Goal: Task Accomplishment & Management: Complete application form

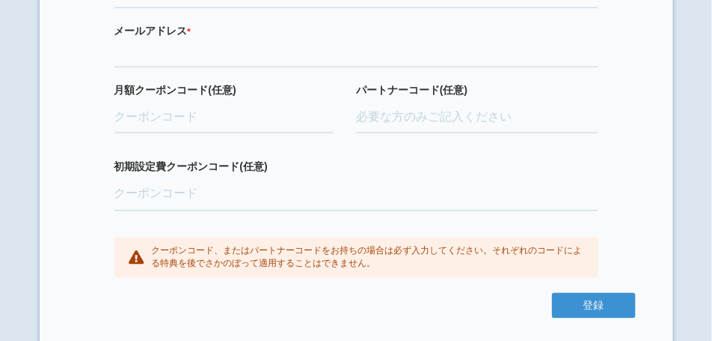
scroll to position [561, 0]
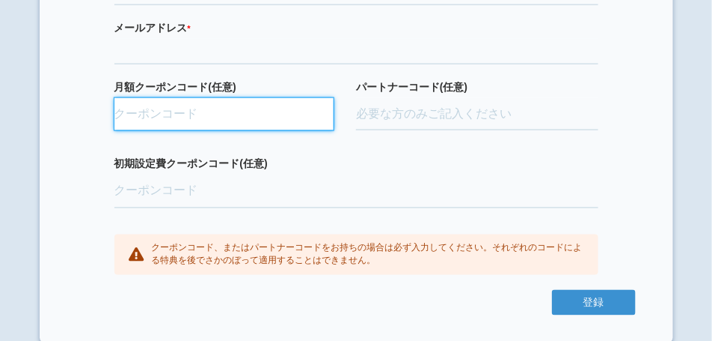
click at [174, 131] on input "月額クーポンコード(任意)" at bounding box center [225, 114] width 220 height 33
paste input "CvCEAIET"
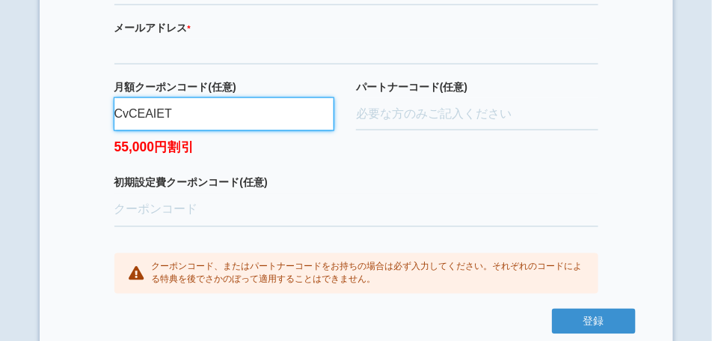
type input "CvCEAIET"
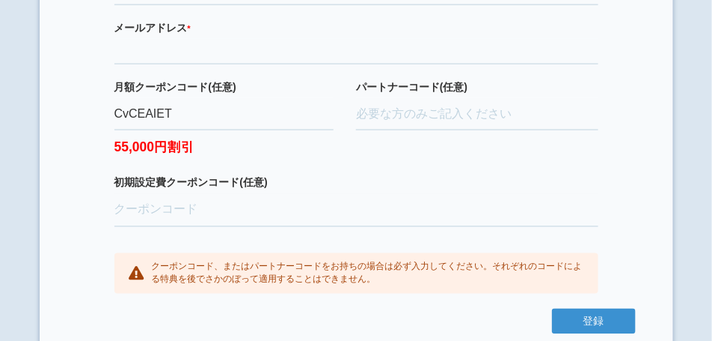
click at [226, 168] on div "月額クーポンコード(任意) CvCEAIET 55,000円割引" at bounding box center [236, 127] width 242 height 97
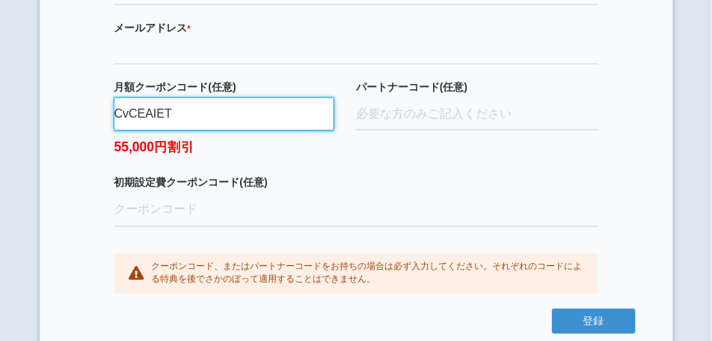
drag, startPoint x: 192, startPoint y: 127, endPoint x: 120, endPoint y: 130, distance: 71.9
click at [120, 129] on input "CvCEAIET" at bounding box center [225, 114] width 220 height 33
click at [170, 131] on input "CvCEAIET" at bounding box center [225, 114] width 220 height 33
click at [178, 129] on input "CvCEAIET" at bounding box center [225, 114] width 220 height 33
drag, startPoint x: 178, startPoint y: 128, endPoint x: 112, endPoint y: 128, distance: 66.6
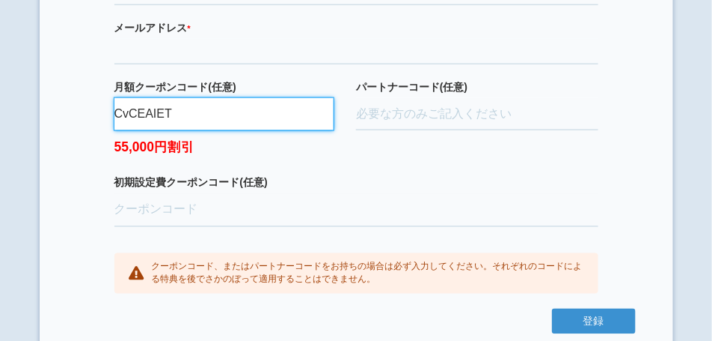
click at [112, 128] on div "企業名（利用店舗名） * 必須項目です メールアドレス * 必須項目です 正しいメールアドレスを入力してください 月額クーポンコード(任意) CvCEAIET…" at bounding box center [356, 127] width 559 height 363
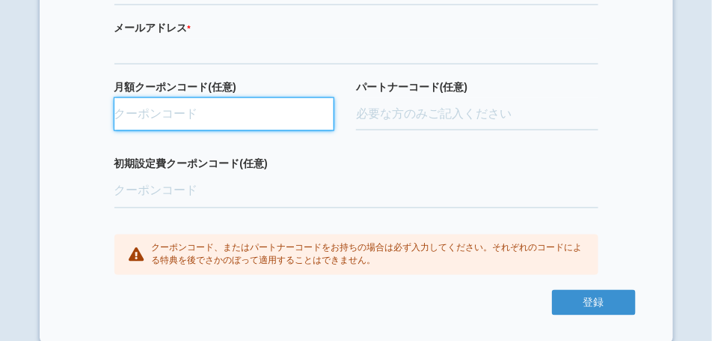
click at [181, 127] on input "月額クーポンコード(任意)" at bounding box center [225, 114] width 220 height 33
paste input "ifENW5rd"
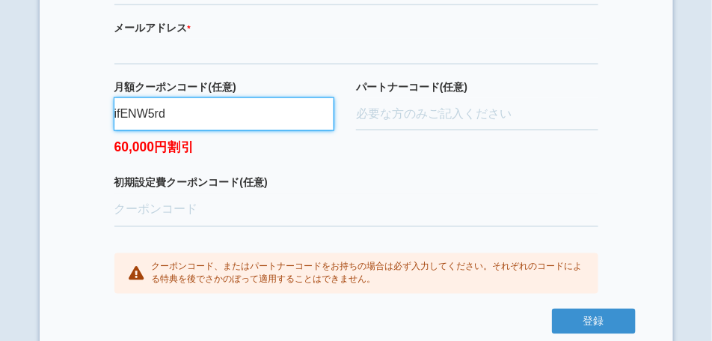
type input "ifENW5rd"
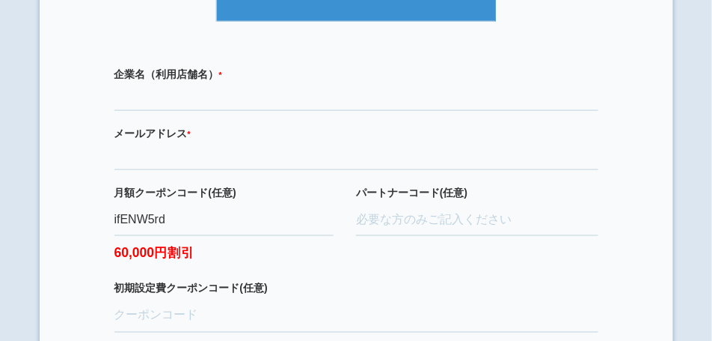
scroll to position [449, 0]
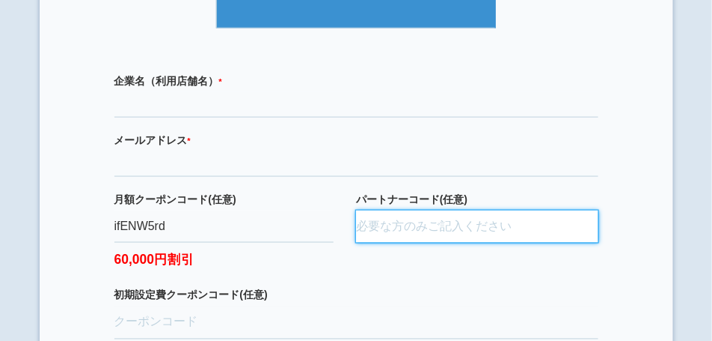
click at [429, 243] on input "パートナーコード(任意)" at bounding box center [477, 226] width 242 height 33
paste input "D24036"
type input "D24036"
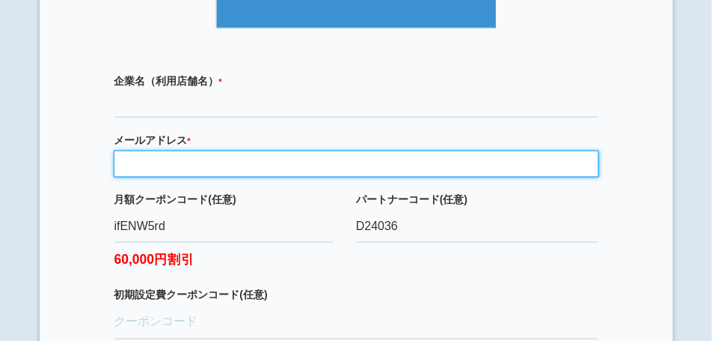
click at [266, 177] on input "email" at bounding box center [357, 163] width 484 height 25
click at [181, 173] on input "email" at bounding box center [357, 163] width 484 height 25
paste input "[EMAIL_ADDRESS][DOMAIN_NAME]"
type input "[EMAIL_ADDRESS][DOMAIN_NAME]"
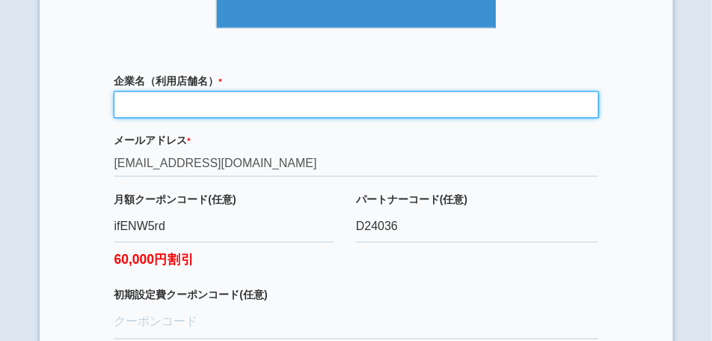
click at [204, 117] on input "text" at bounding box center [357, 104] width 484 height 25
paste input "おそうじ革命 [PERSON_NAME][PERSON_NAME]ヶ丘[PERSON_NAME][GEOGRAPHIC_DATA]"
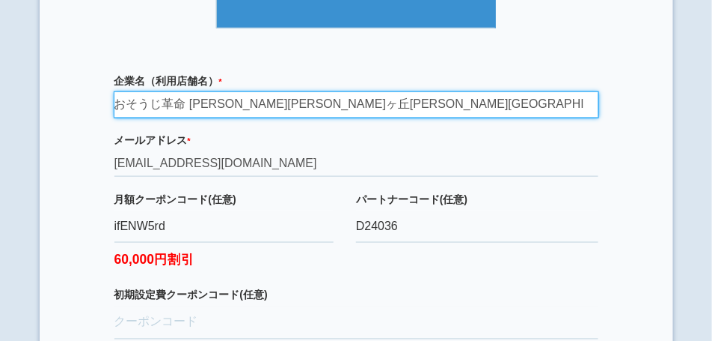
type input "おそうじ革命 [PERSON_NAME][PERSON_NAME]ヶ丘[PERSON_NAME][GEOGRAPHIC_DATA]"
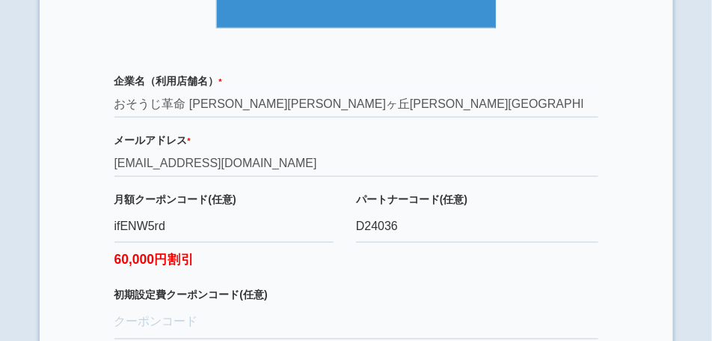
click at [310, 147] on label "メールアドレス * 必須項目です 正しいメールアドレスを入力してください" at bounding box center [357, 139] width 484 height 15
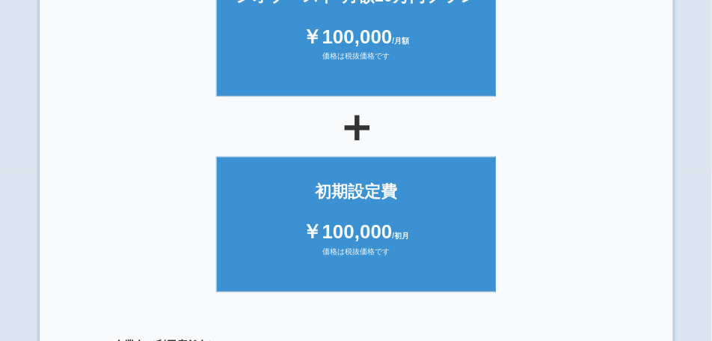
scroll to position [150, 0]
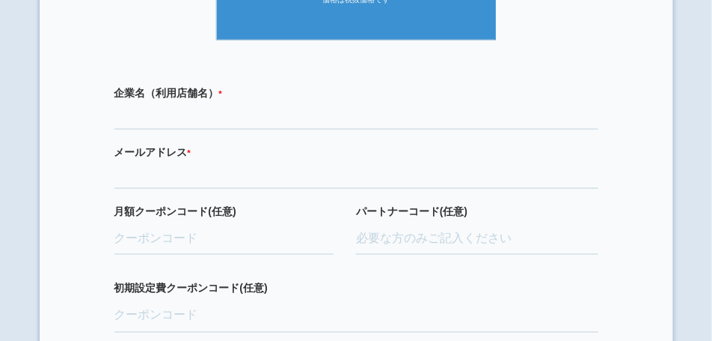
scroll to position [449, 0]
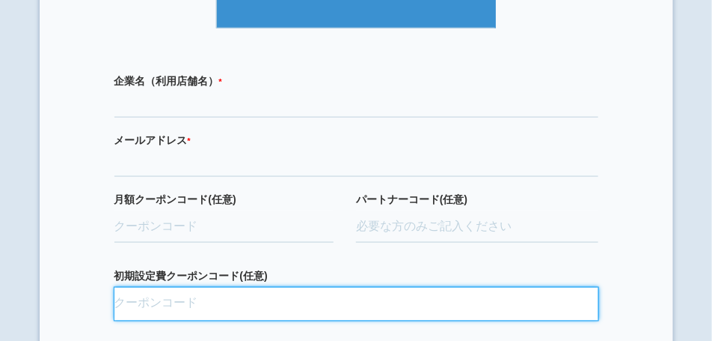
click at [172, 311] on input "初期設定費クーポンコード(任意)" at bounding box center [357, 303] width 484 height 33
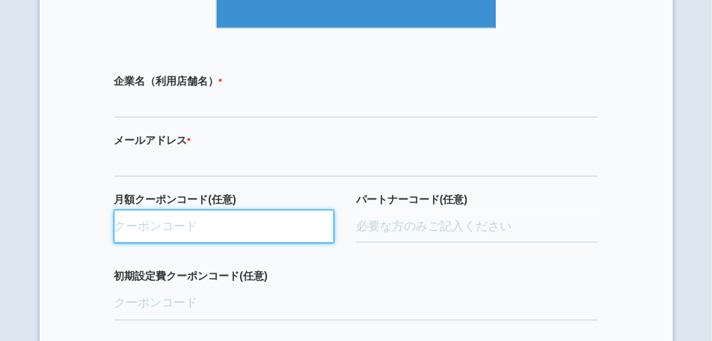
click at [239, 243] on input "月額クーポンコード(任意)" at bounding box center [225, 226] width 220 height 33
paste input "ifENW5rd"
type input "ifENW5rd"
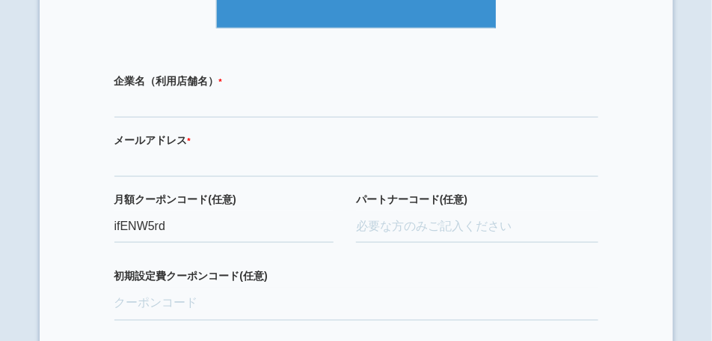
click at [288, 286] on div "企業名（利用店舗名） * 必須項目です メールアドレス * 必須項目です 正しいメールアドレスを入力してください 月額クーポンコード(任意) ifENW5rd…" at bounding box center [356, 230] width 559 height 344
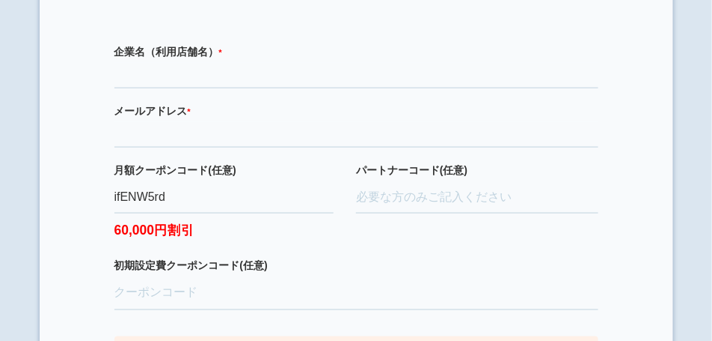
scroll to position [486, 0]
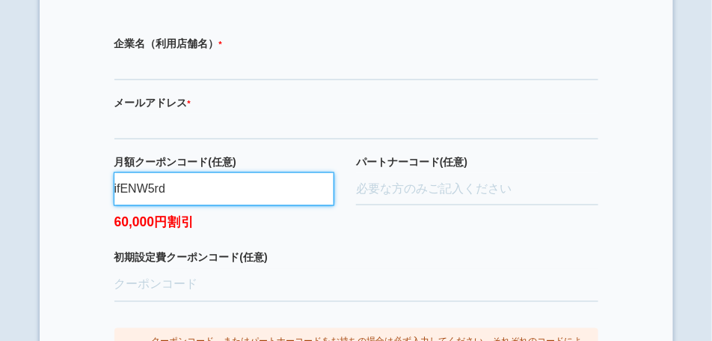
drag, startPoint x: 115, startPoint y: 200, endPoint x: 173, endPoint y: 204, distance: 58.5
click at [173, 204] on input "ifENW5rd" at bounding box center [225, 189] width 220 height 33
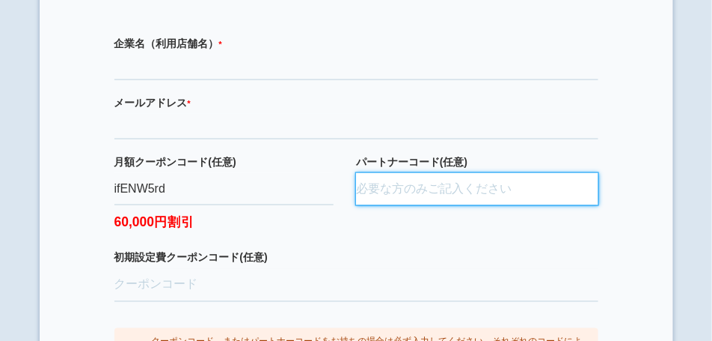
click at [409, 202] on input "パートナーコード(任意)" at bounding box center [477, 189] width 242 height 33
paste input "D24036"
type input "D24036"
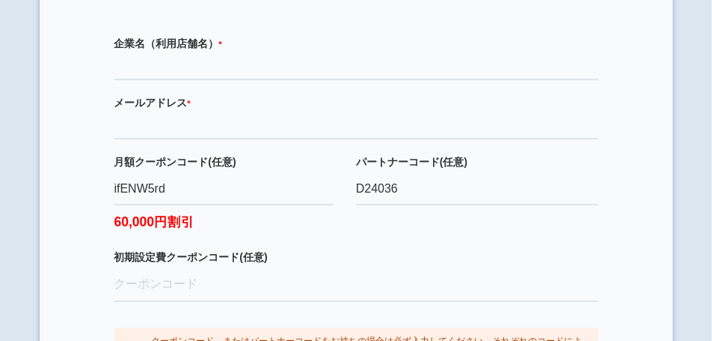
click at [376, 251] on div "パートナーコード(任意) D24036" at bounding box center [477, 202] width 242 height 97
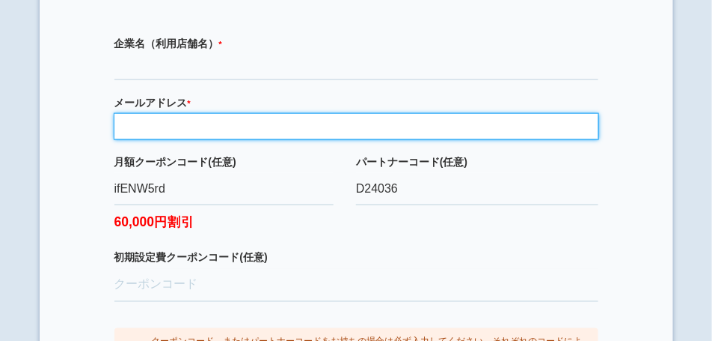
click at [329, 139] on input "email" at bounding box center [357, 126] width 484 height 25
paste input "[EMAIL_ADDRESS][DOMAIN_NAME]"
type input "[EMAIL_ADDRESS][DOMAIN_NAME]"
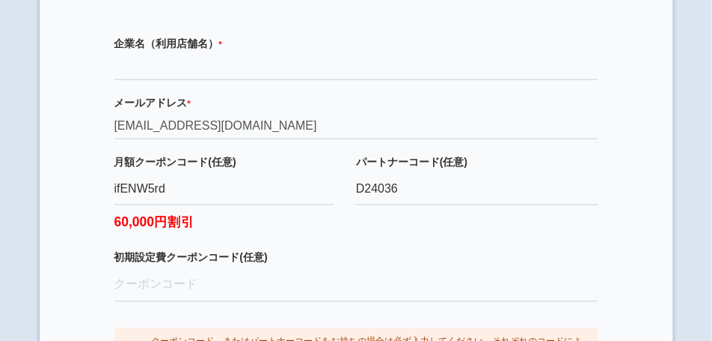
click at [291, 110] on label "メールアドレス * 必須項目です 正しいメールアドレスを入力してください" at bounding box center [357, 102] width 484 height 15
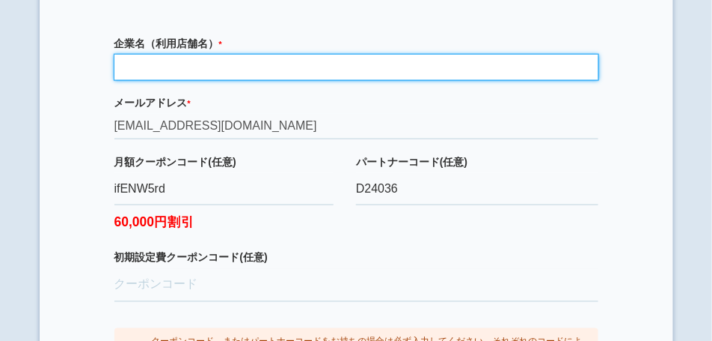
click at [186, 76] on input "text" at bounding box center [357, 67] width 484 height 25
paste input "おそうじ革命 [PERSON_NAME][PERSON_NAME]ヶ丘[PERSON_NAME][GEOGRAPHIC_DATA]"
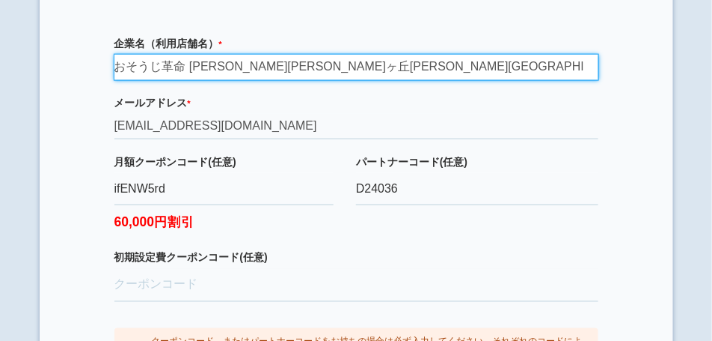
type input "おそうじ革命 [PERSON_NAME][PERSON_NAME]ヶ丘[PERSON_NAME][GEOGRAPHIC_DATA]"
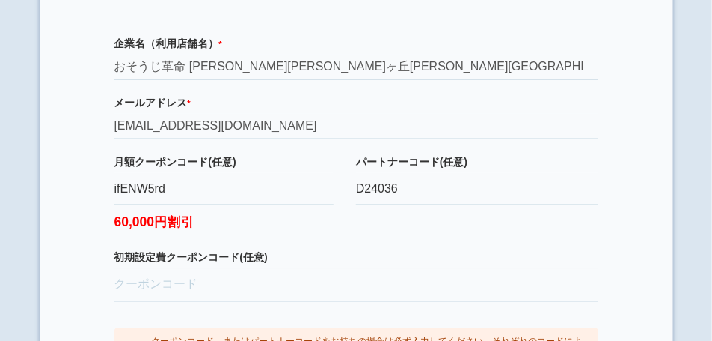
click at [271, 109] on label "メールアドレス * 必須項目です 正しいメールアドレスを入力してください" at bounding box center [357, 102] width 484 height 15
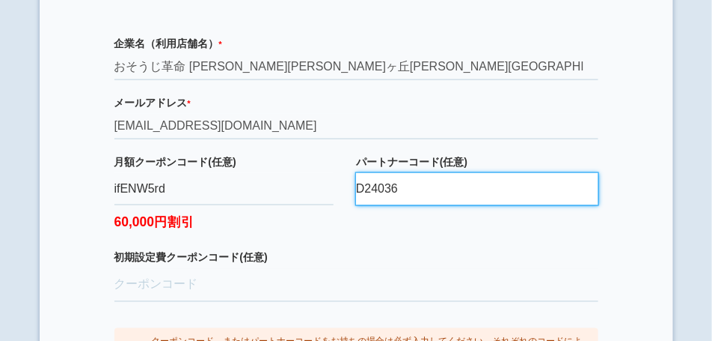
drag, startPoint x: 415, startPoint y: 202, endPoint x: 357, endPoint y: 201, distance: 57.6
click at [357, 201] on input "D24036" at bounding box center [477, 189] width 242 height 33
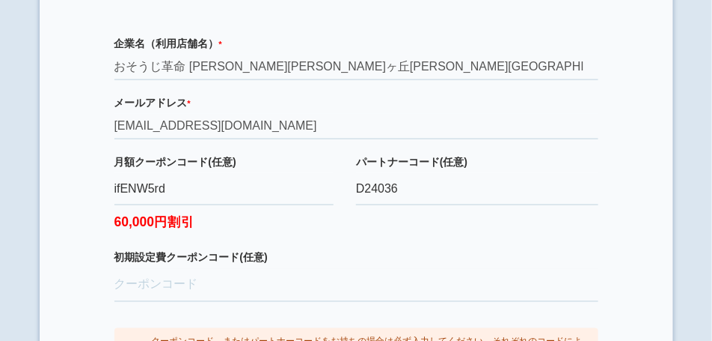
click at [382, 234] on div "パートナーコード(任意) D24036" at bounding box center [477, 202] width 242 height 97
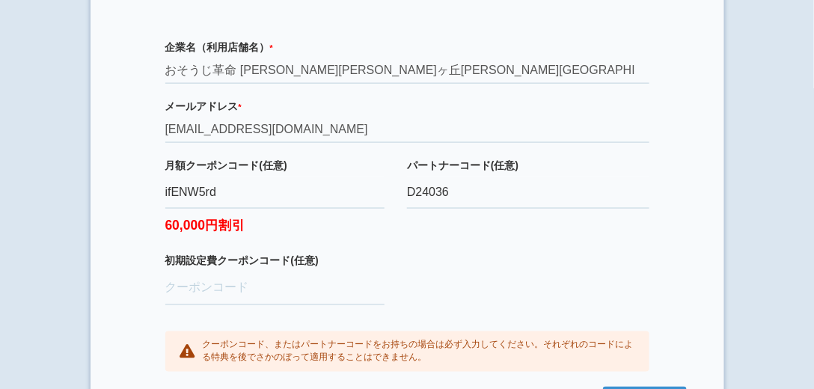
scroll to position [531, 0]
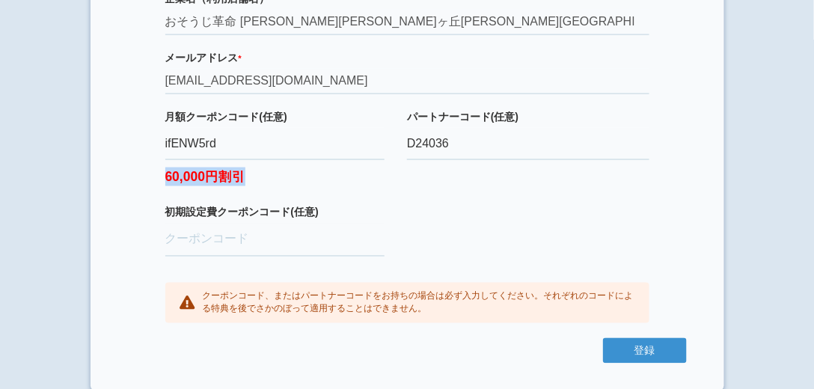
drag, startPoint x: 256, startPoint y: 175, endPoint x: 159, endPoint y: 174, distance: 96.6
click at [159, 174] on div "企業名（利用店舗名） * 必須項目です おそうじ革命 川崎新百合ヶ丘白山店 メールアドレス * 必須項目です 正しいメールアドレスを入力してください tosh…" at bounding box center [407, 157] width 559 height 363
click at [251, 182] on label "60,000円割引" at bounding box center [275, 173] width 220 height 26
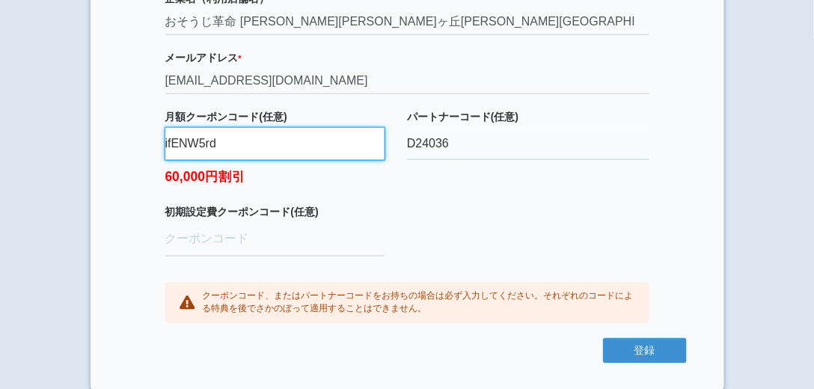
drag, startPoint x: 229, startPoint y: 139, endPoint x: 156, endPoint y: 143, distance: 73.4
click at [156, 143] on div "企業名（利用店舗名） * 必須項目です おそうじ革命 川崎新百合ヶ丘白山店 メールアドレス * 必須項目です 正しいメールアドレスを入力してください tosh…" at bounding box center [407, 157] width 559 height 363
